Goal: Navigation & Orientation: Understand site structure

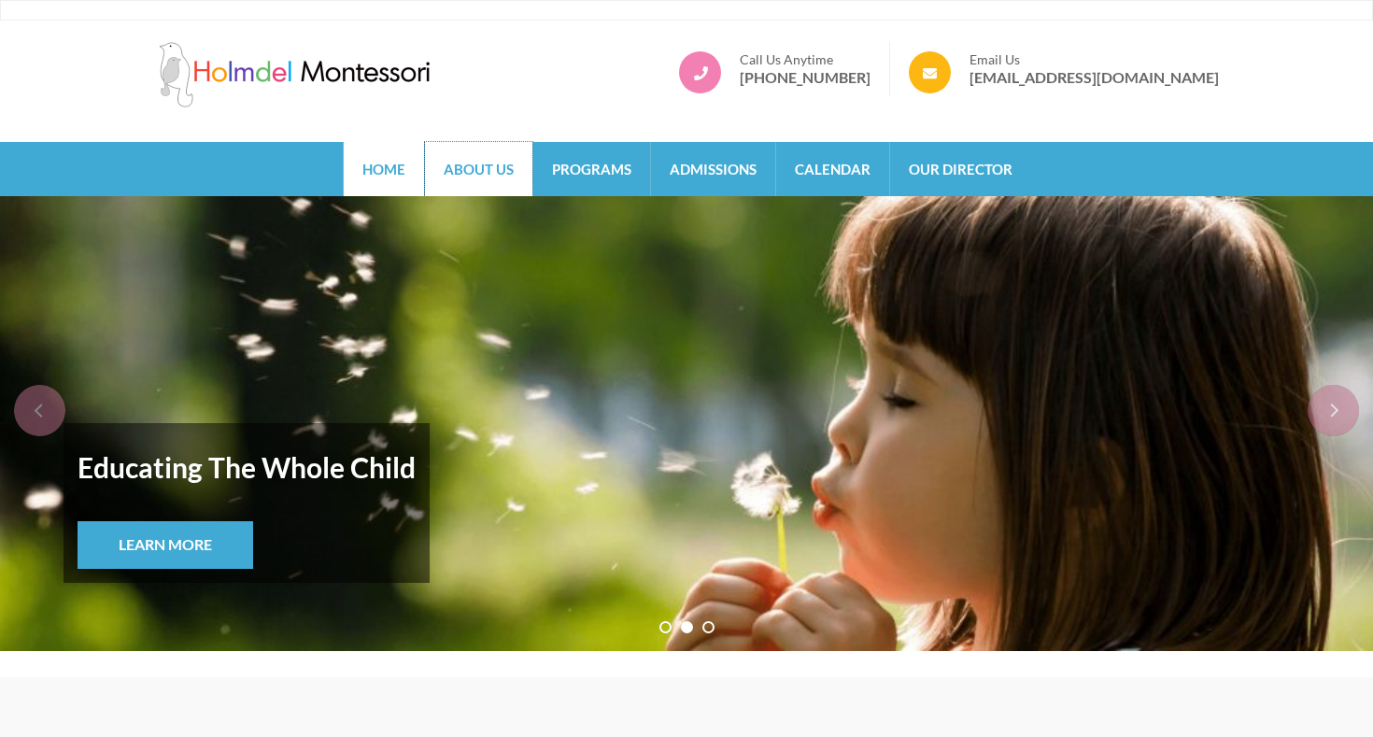
click at [485, 175] on link "About Us" at bounding box center [478, 169] width 107 height 54
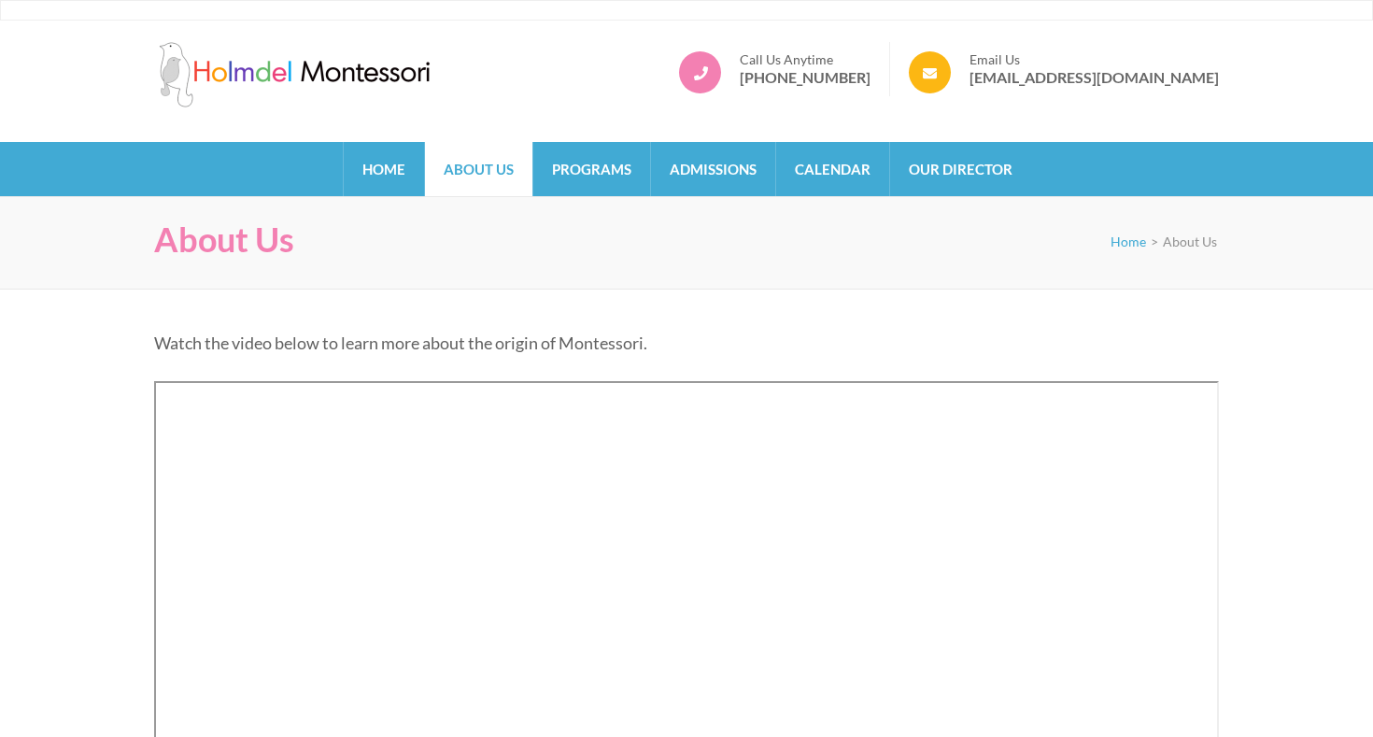
click at [612, 196] on div "About Us Home > About Us" at bounding box center [686, 242] width 1373 height 93
click at [595, 172] on link "Programs" at bounding box center [591, 169] width 117 height 54
